Goal: Feedback & Contribution: Submit feedback/report problem

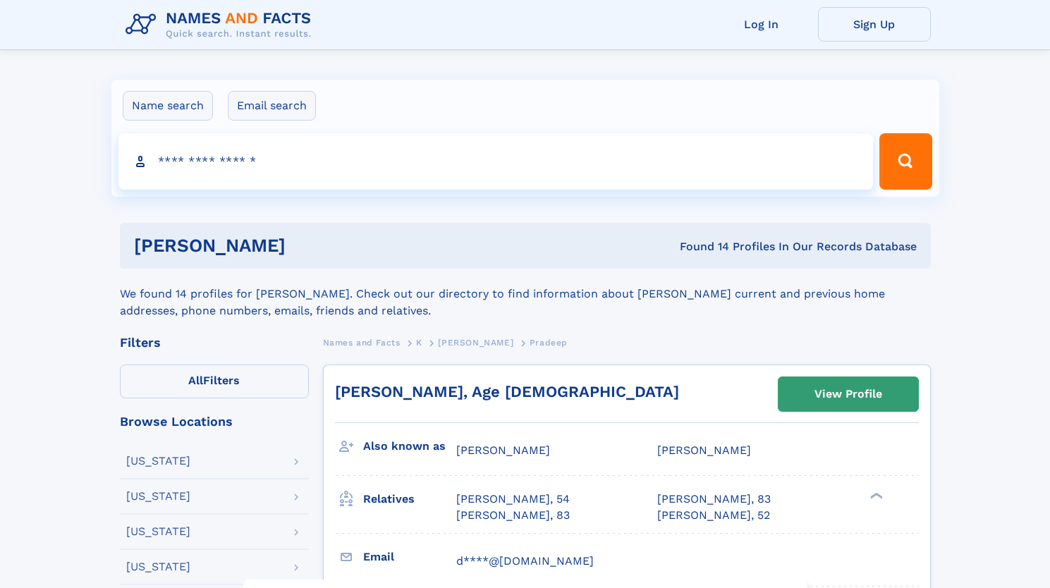
scroll to position [340, 0]
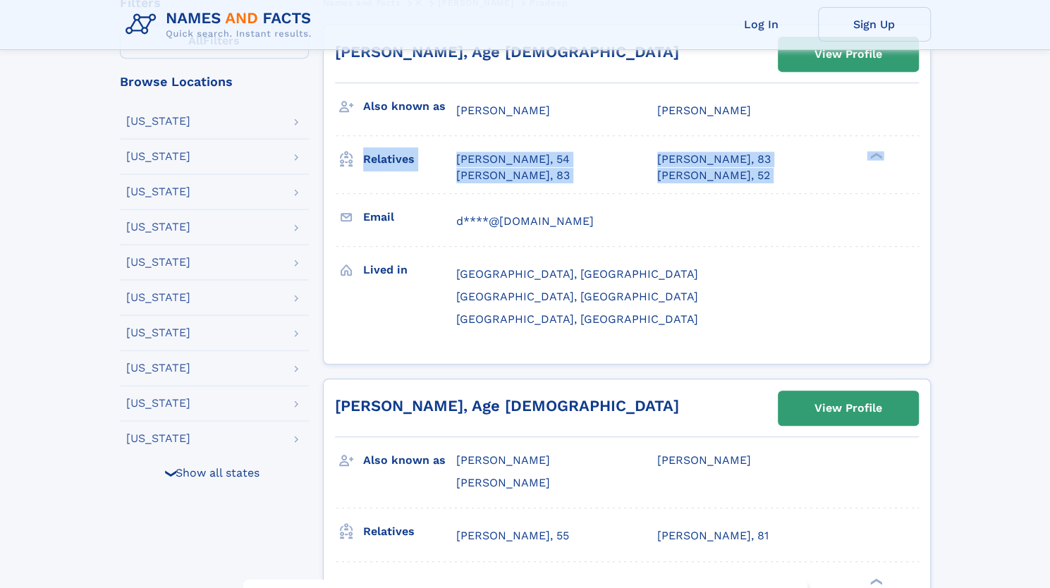
drag, startPoint x: 1047, startPoint y: 95, endPoint x: 1049, endPoint y: 139, distance: 43.8
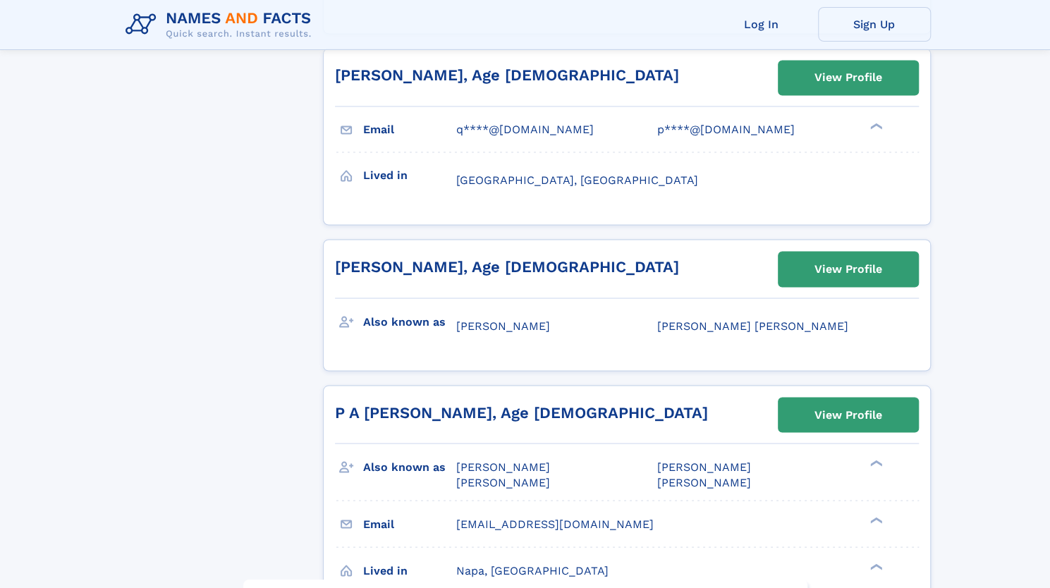
scroll to position [0, 0]
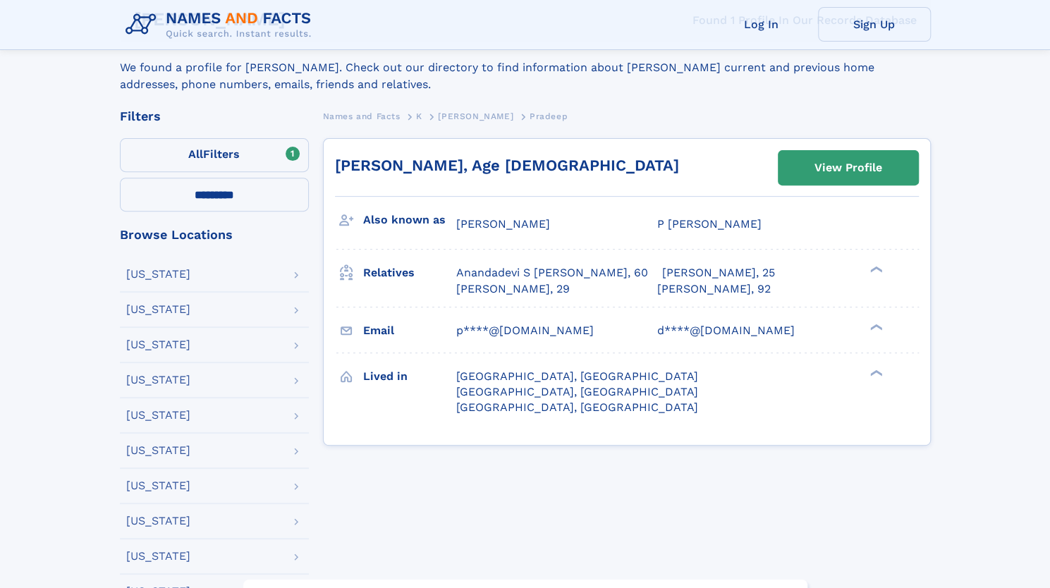
scroll to position [184, 0]
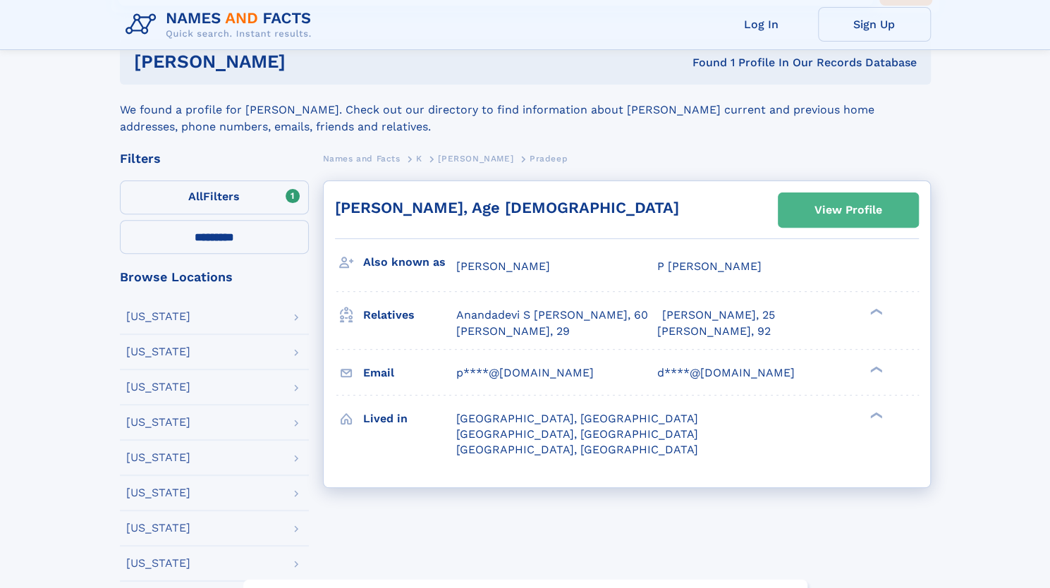
click at [834, 211] on div "View Profile" at bounding box center [849, 210] width 68 height 32
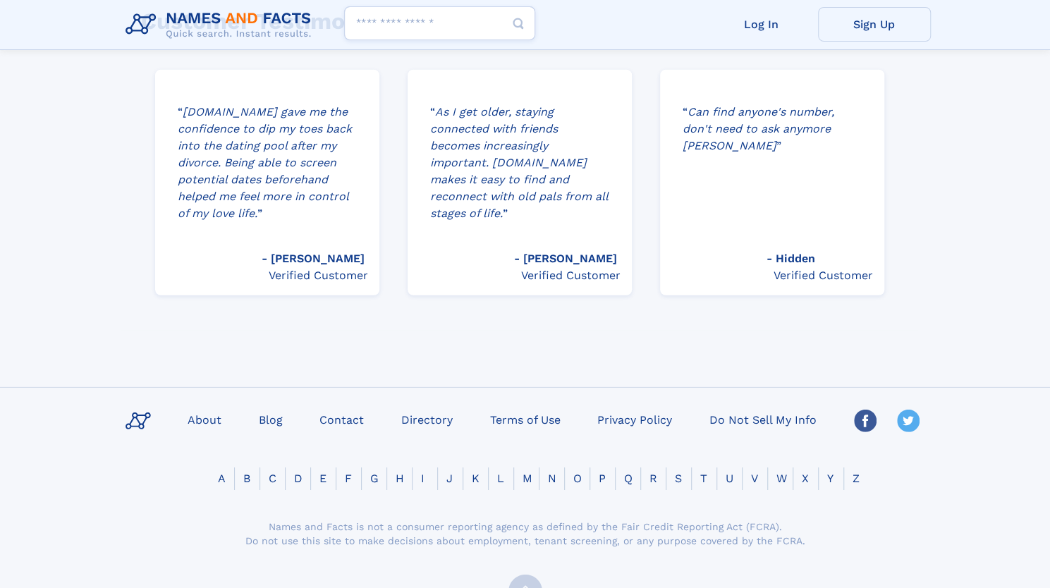
scroll to position [2302, 0]
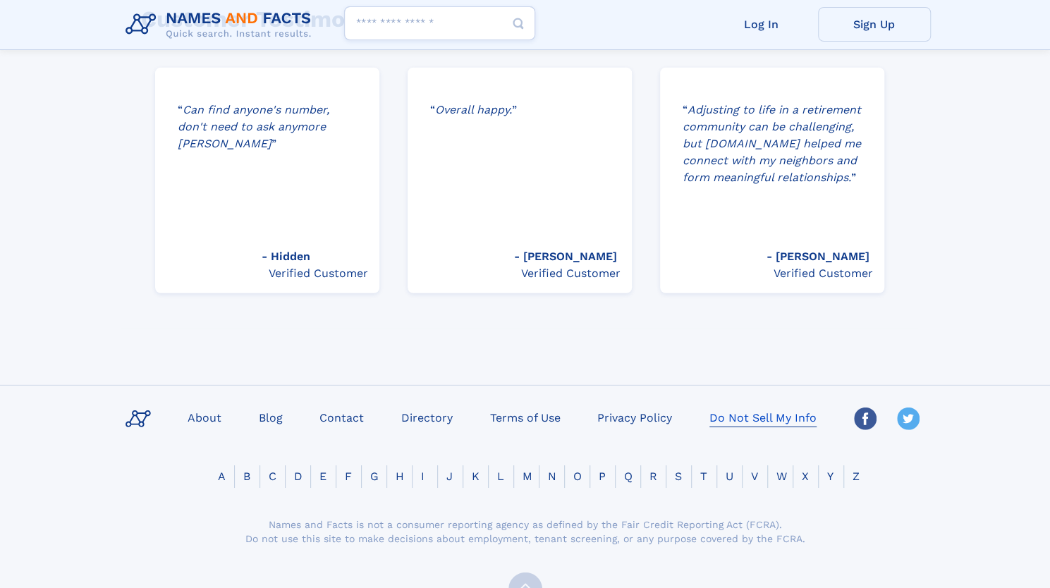
click at [744, 407] on link "Do Not Sell My Info" at bounding box center [763, 417] width 119 height 20
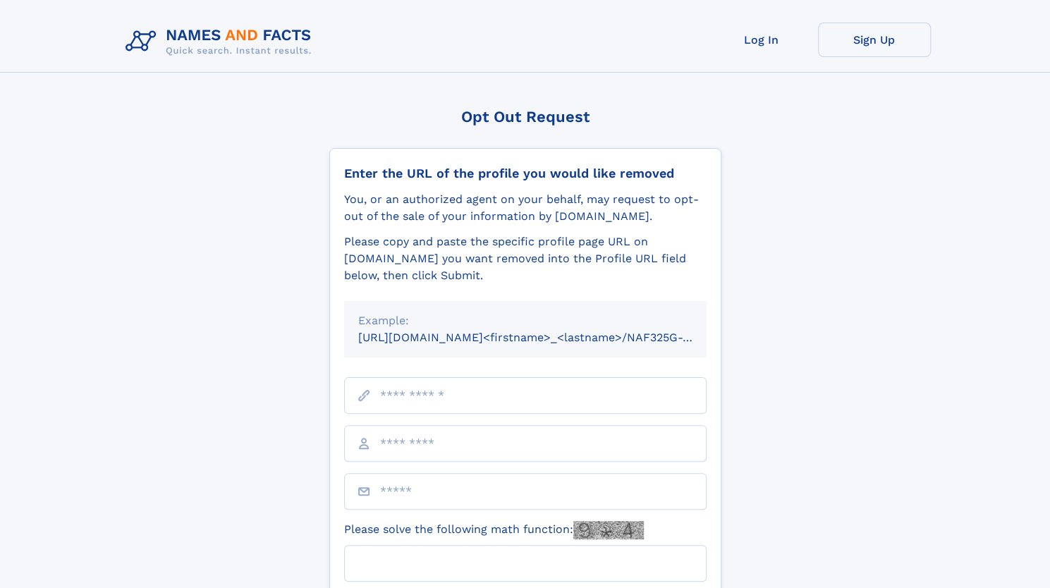
click at [398, 396] on input "text" at bounding box center [525, 395] width 363 height 37
paste input "**********"
type input "**********"
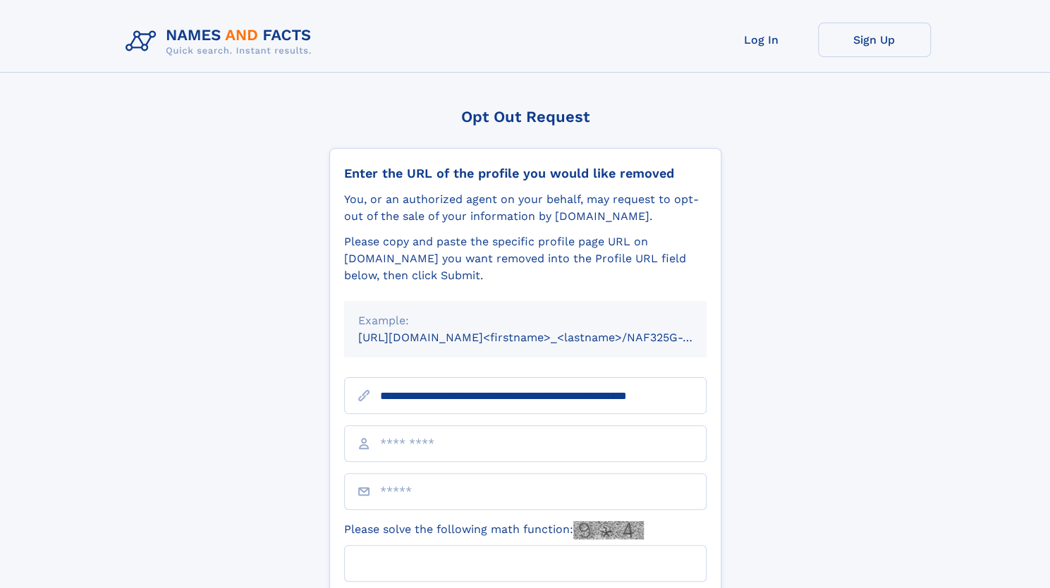
drag, startPoint x: 846, startPoint y: 413, endPoint x: 869, endPoint y: 393, distance: 30.0
click at [869, 393] on div "Opt Out Request Enter the URL of the profile you would like removed You, or an …" at bounding box center [525, 405] width 811 height 594
click at [402, 447] on input "text" at bounding box center [525, 443] width 363 height 37
type input "**********"
click at [466, 491] on input "email" at bounding box center [525, 491] width 363 height 37
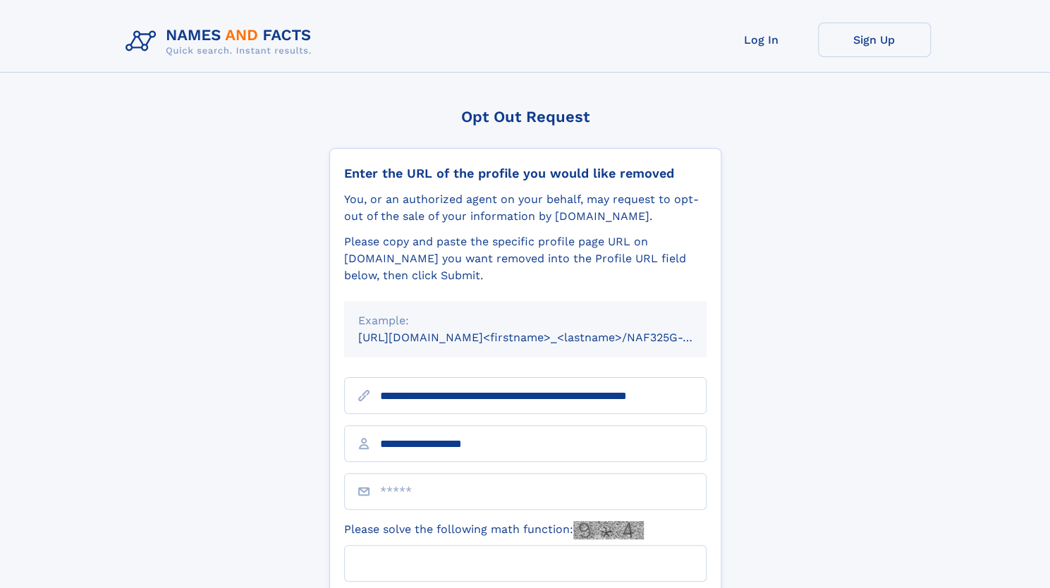
type input "**********"
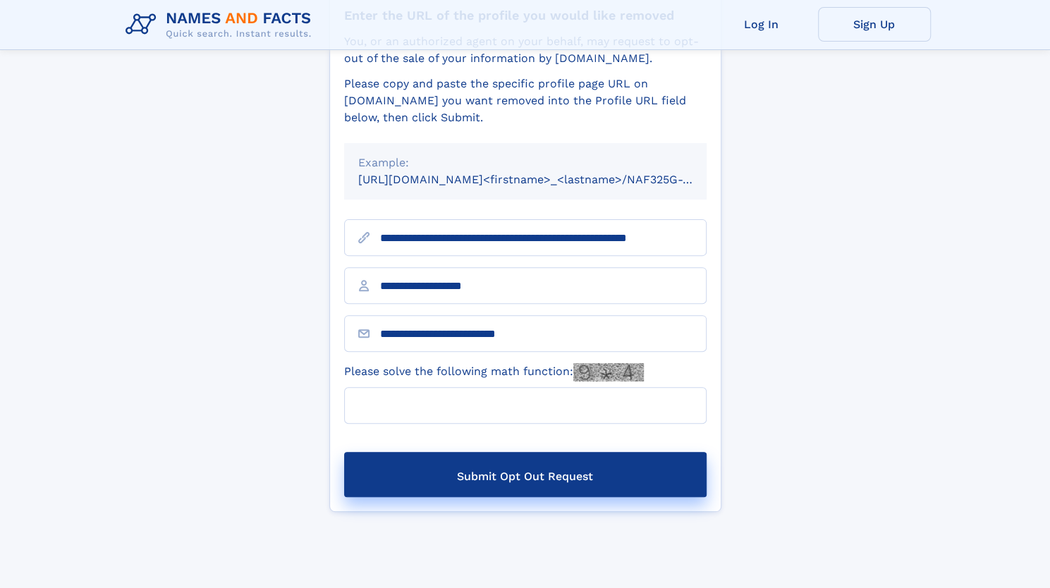
scroll to position [164, 0]
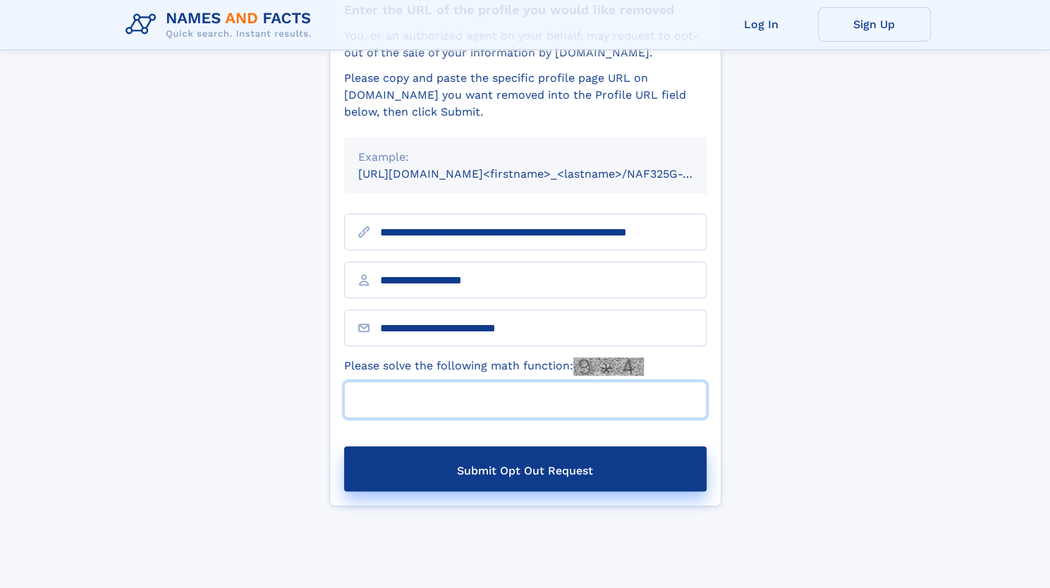
click at [537, 396] on input "Please solve the following math function:" at bounding box center [525, 400] width 363 height 37
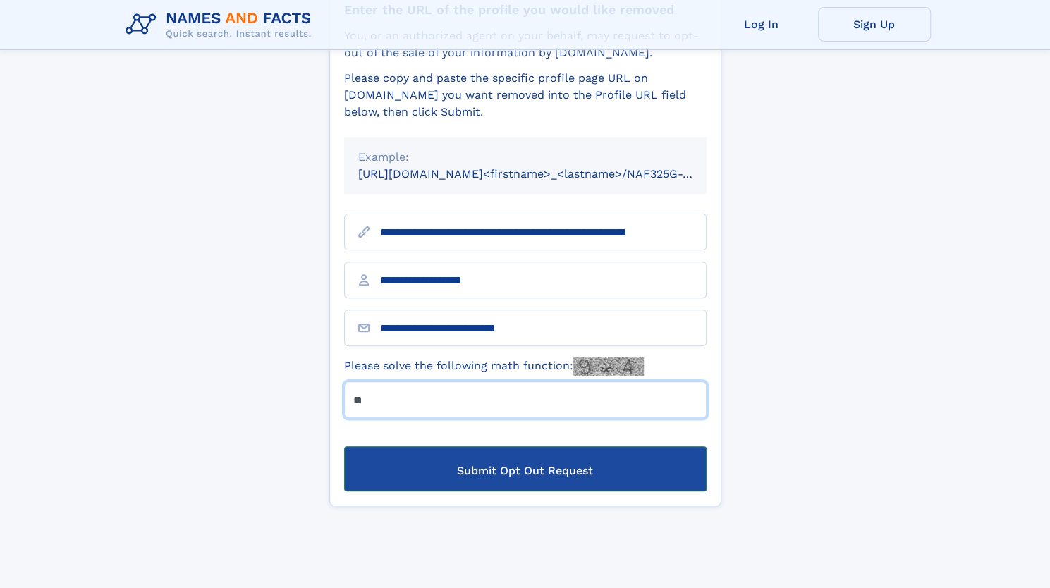
type input "**"
click at [576, 466] on button "Submit Opt Out Request" at bounding box center [525, 469] width 363 height 45
click at [484, 473] on button "Submit Opt Out Request" at bounding box center [525, 469] width 363 height 45
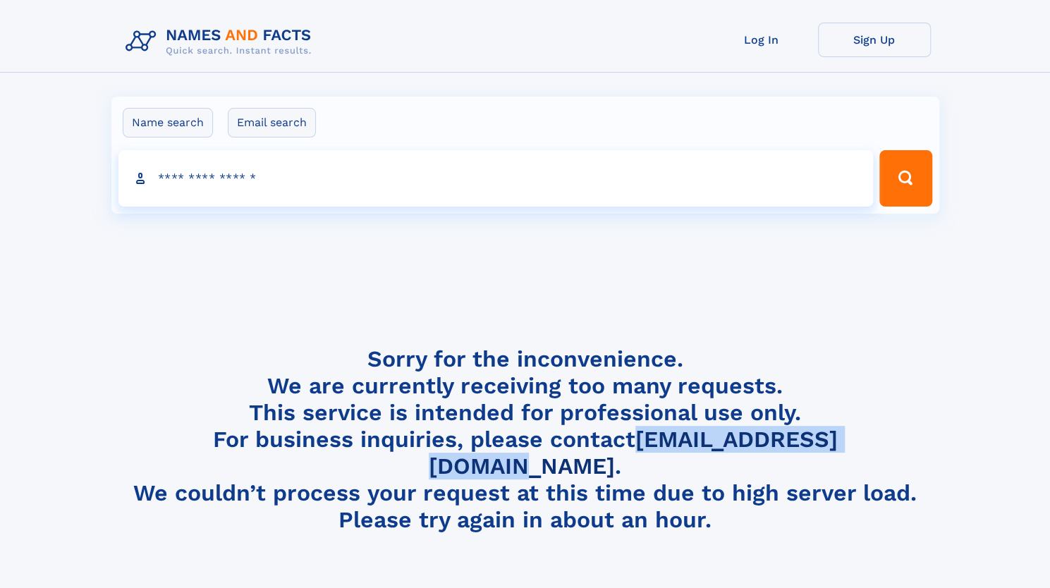
drag, startPoint x: 880, startPoint y: 434, endPoint x: 591, endPoint y: 444, distance: 288.7
click at [591, 444] on h4 "Sorry for the inconvenience. We are currently receiving too many requests. This…" at bounding box center [525, 440] width 811 height 188
copy link "info@namesandfacts.com"
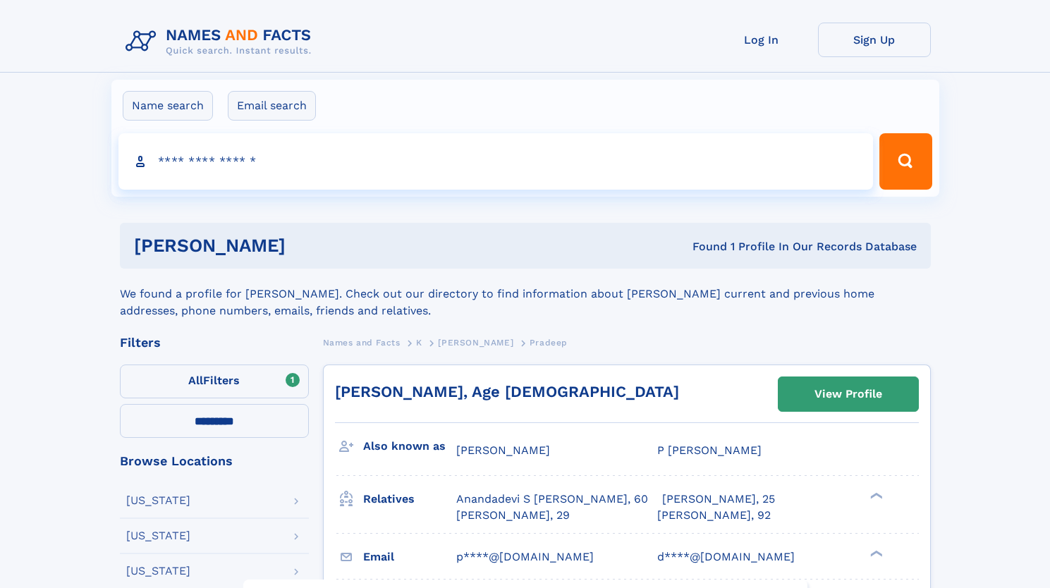
scroll to position [133, 0]
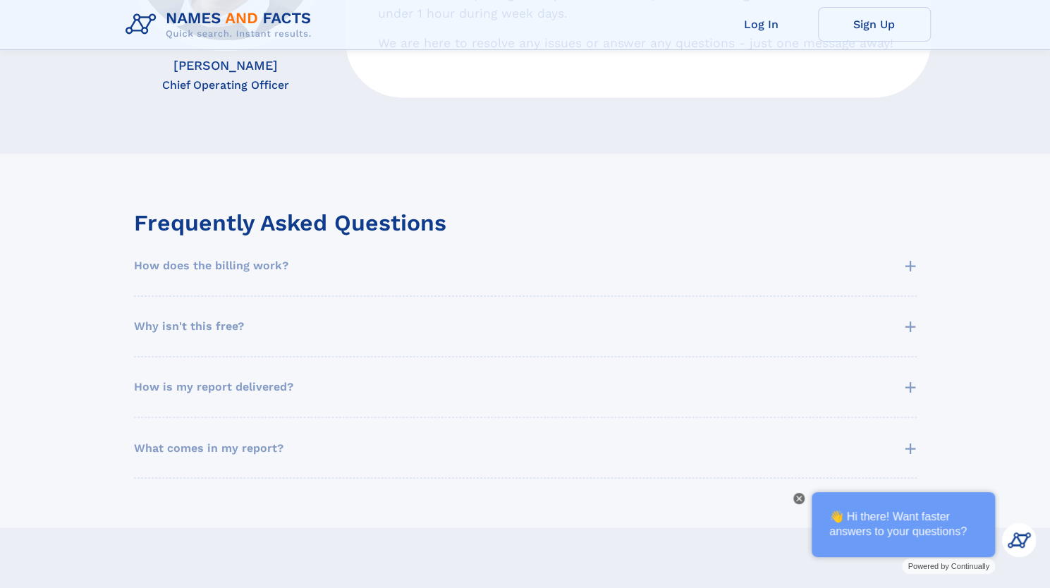
scroll to position [1138, 0]
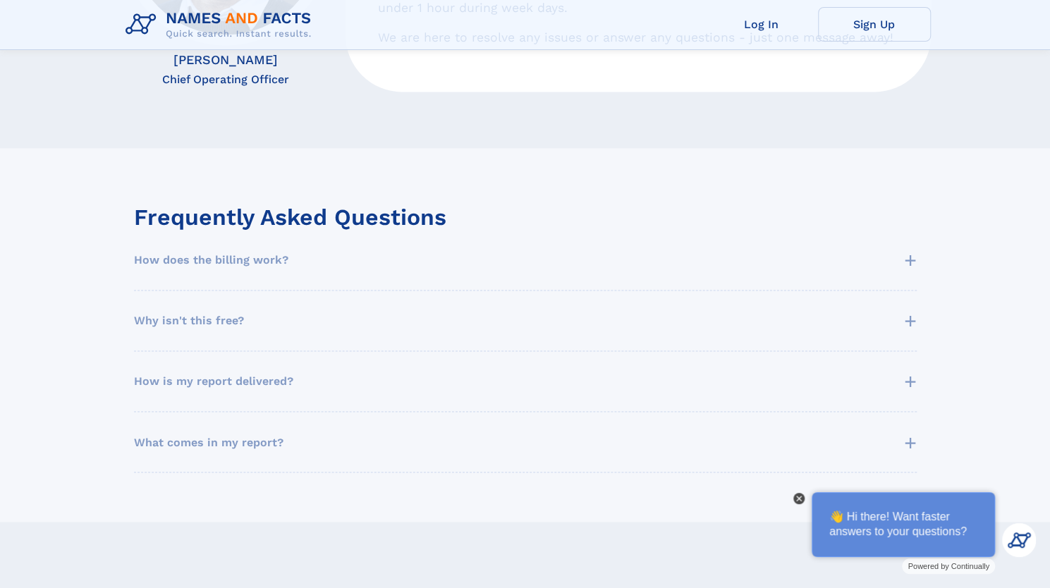
click at [798, 494] on div at bounding box center [799, 498] width 11 height 11
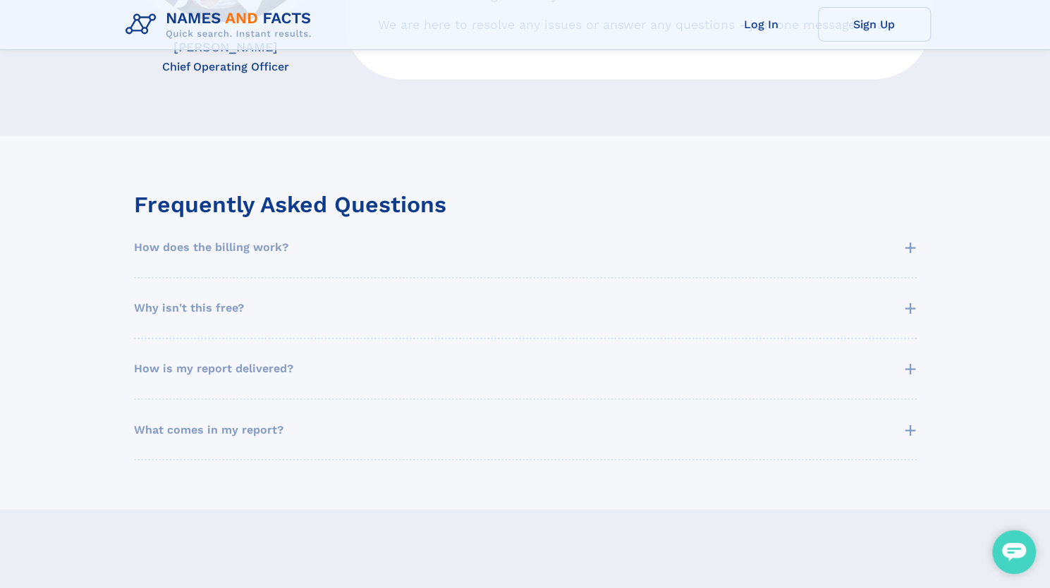
scroll to position [1150, 0]
click at [911, 311] on span "+" at bounding box center [910, 309] width 13 height 32
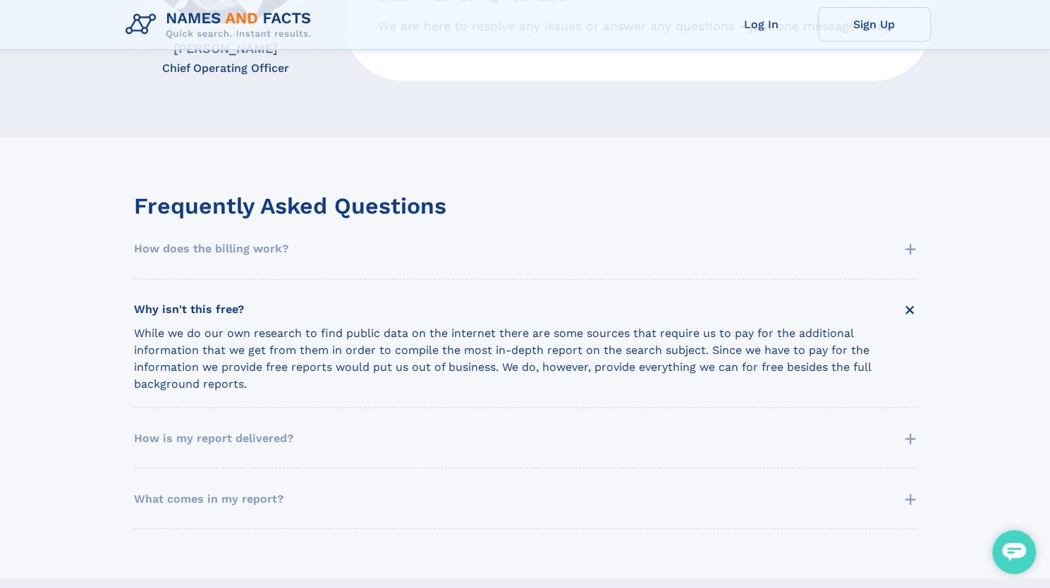
click at [911, 311] on span "+" at bounding box center [910, 310] width 32 height 32
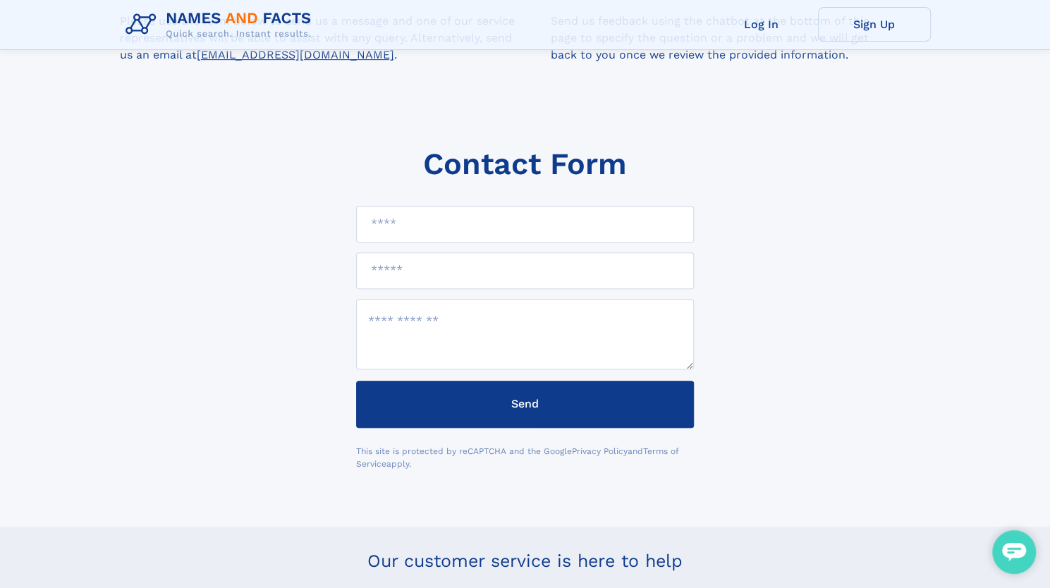
scroll to position [353, 0]
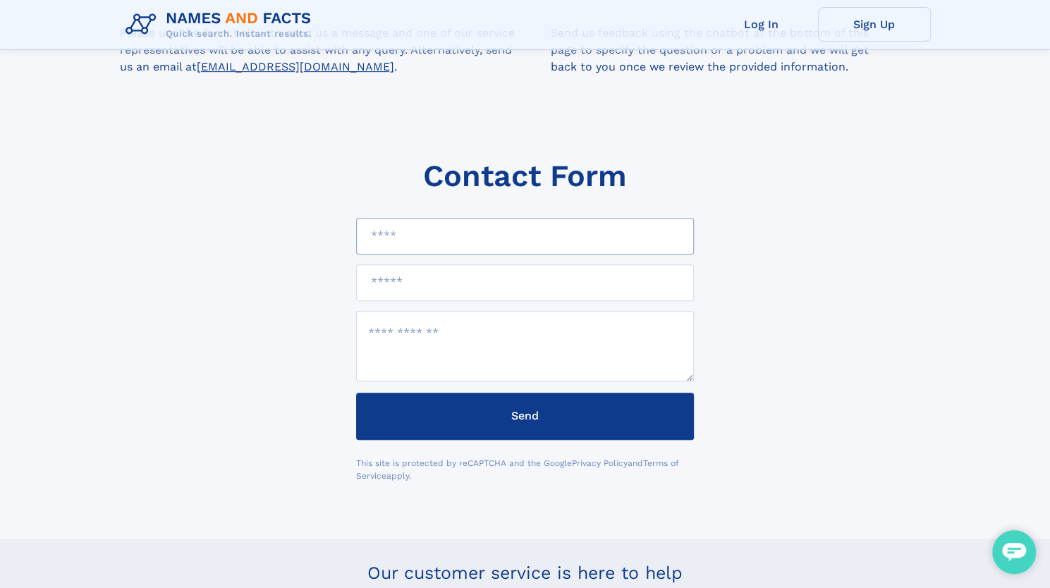
click at [382, 244] on input "text" at bounding box center [525, 236] width 338 height 37
type input "**********"
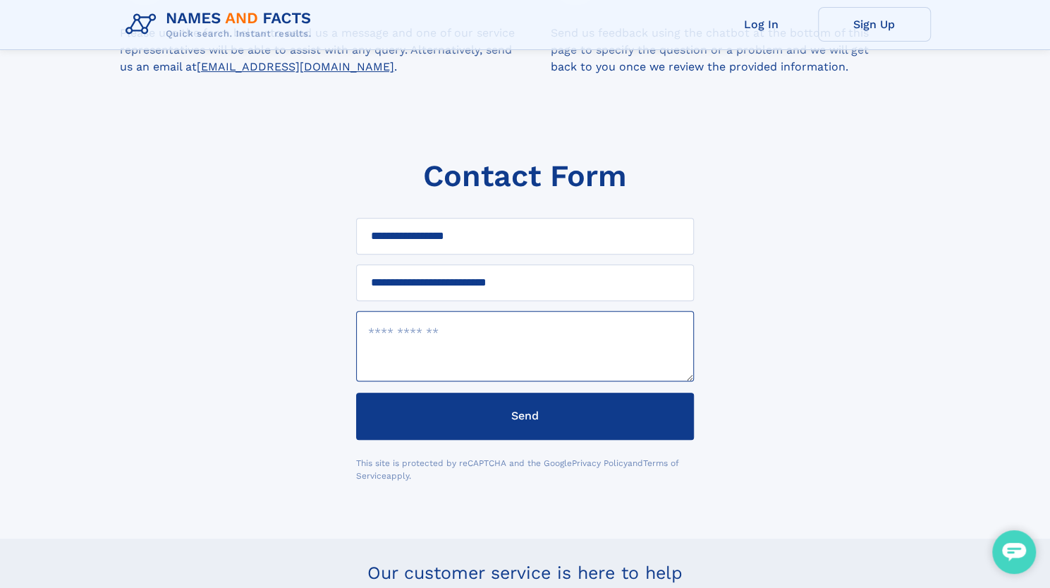
click at [449, 349] on textarea at bounding box center [525, 346] width 338 height 71
paste textarea "**********"
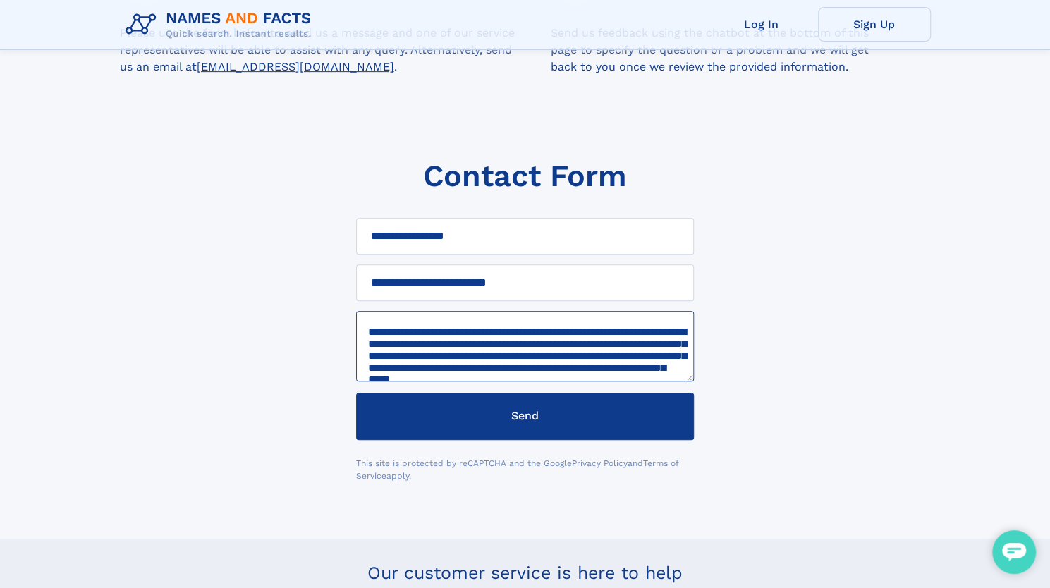
scroll to position [484, 0]
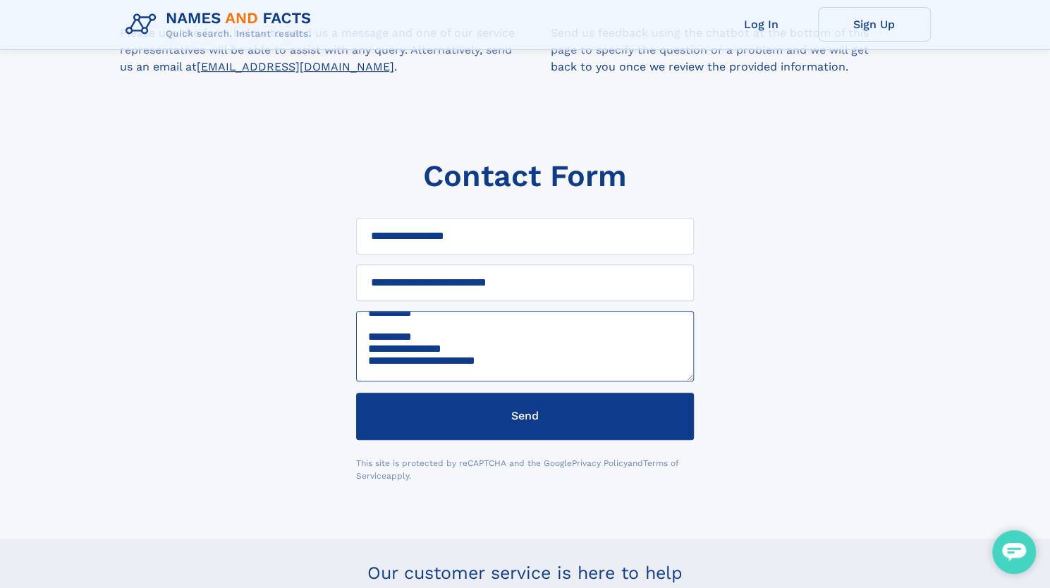
type textarea "**********"
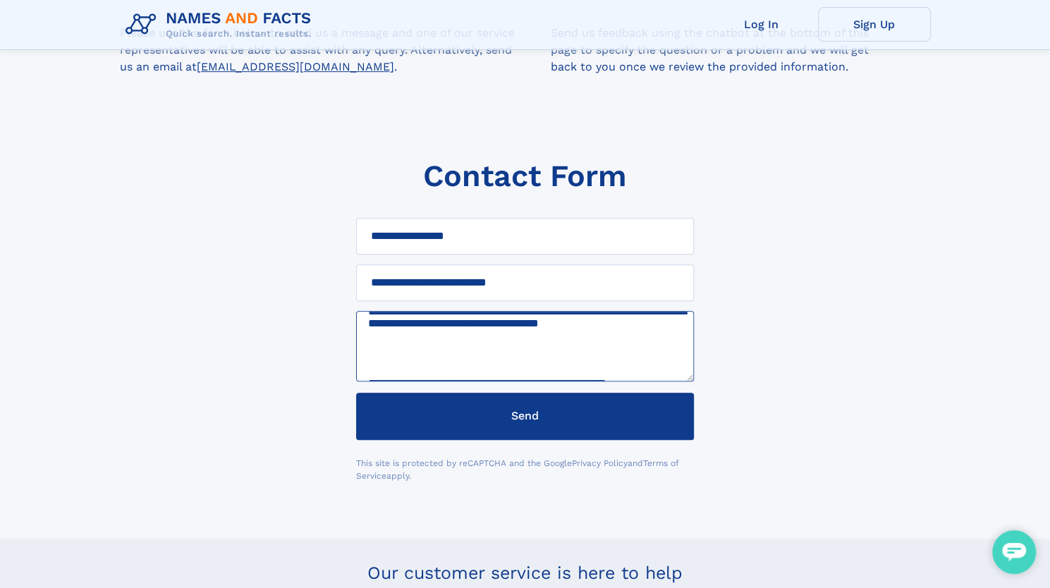
scroll to position [0, 0]
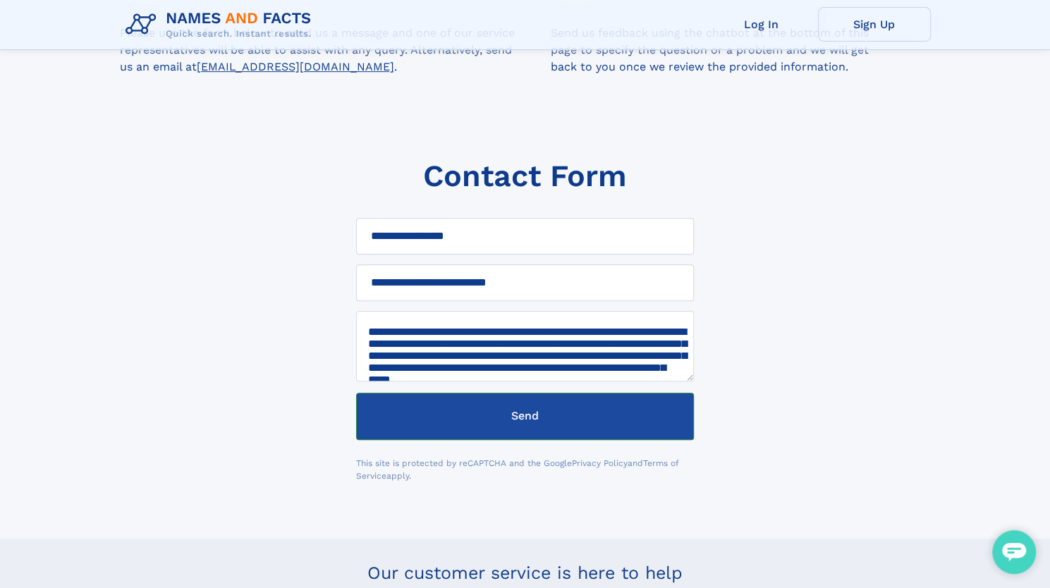
click at [533, 421] on button "Send" at bounding box center [525, 416] width 338 height 47
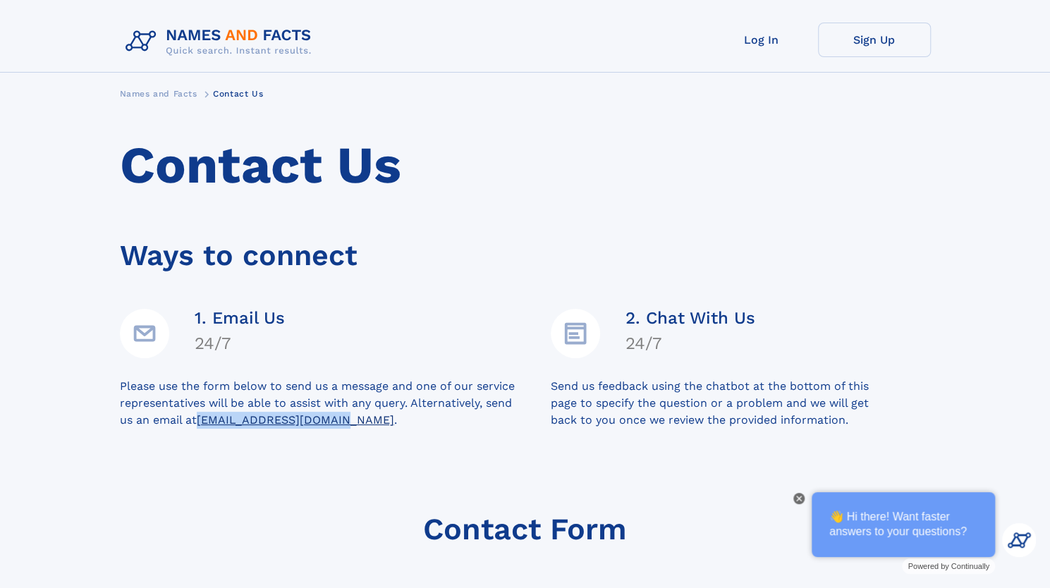
drag, startPoint x: 306, startPoint y: 426, endPoint x: 449, endPoint y: 427, distance: 142.5
click at [449, 427] on div "Please use the form below to send us a message and one of our service represent…" at bounding box center [335, 403] width 431 height 51
copy u "[EMAIL_ADDRESS][DOMAIN_NAME]"
